Goal: Transaction & Acquisition: Obtain resource

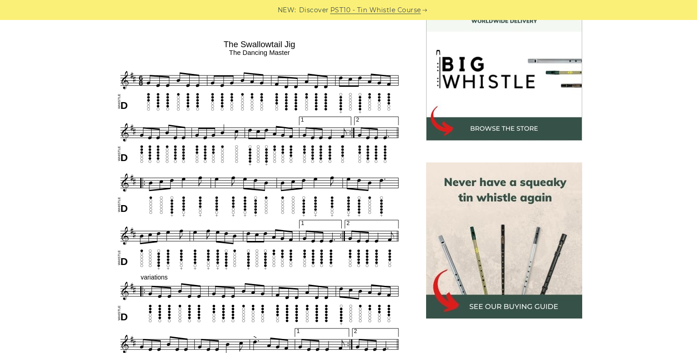
scroll to position [291, 0]
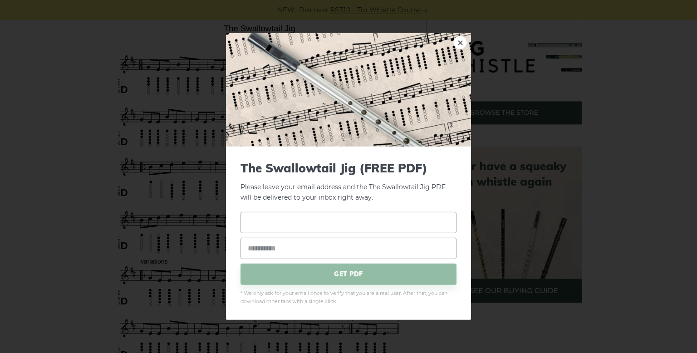
click at [373, 225] on input "text" at bounding box center [349, 222] width 216 height 21
type input "*"
click at [405, 235] on div "* GET PDF" at bounding box center [349, 248] width 216 height 73
click at [407, 240] on input "email" at bounding box center [349, 247] width 216 height 21
type input "*********"
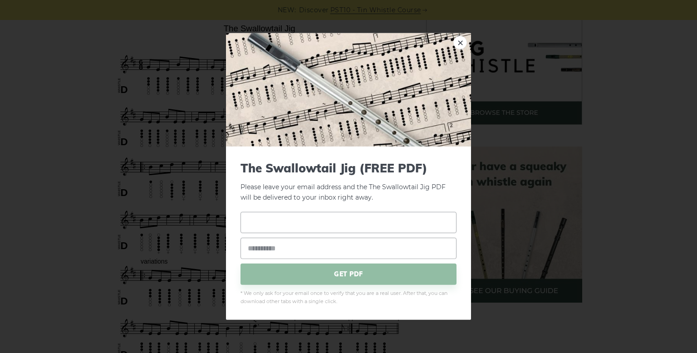
click at [287, 226] on input "text" at bounding box center [349, 222] width 216 height 21
type input "*"
click at [307, 247] on input "email" at bounding box center [349, 247] width 216 height 21
type input "**********"
click at [323, 268] on span "GET PDF" at bounding box center [349, 273] width 216 height 21
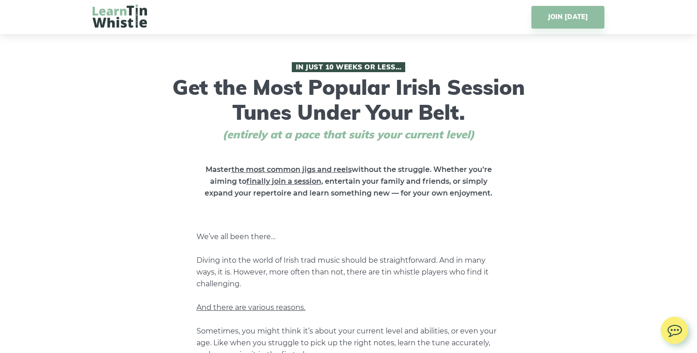
scroll to position [336, 0]
